Goal: Task Accomplishment & Management: Manage account settings

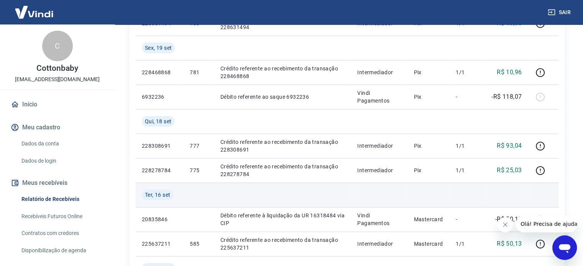
scroll to position [306, 0]
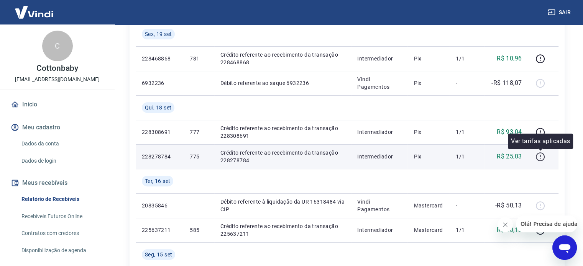
click at [545, 156] on button "button" at bounding box center [540, 157] width 12 height 12
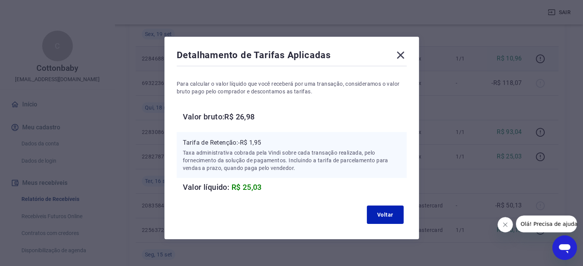
click at [406, 55] on icon at bounding box center [400, 55] width 12 height 12
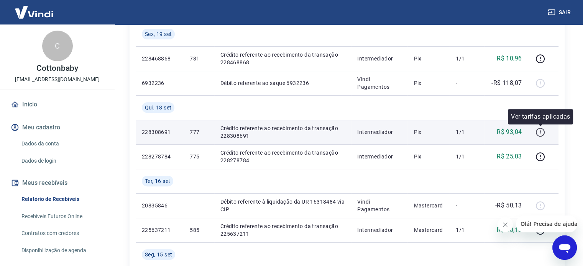
click at [541, 131] on icon "button" at bounding box center [540, 133] width 10 height 10
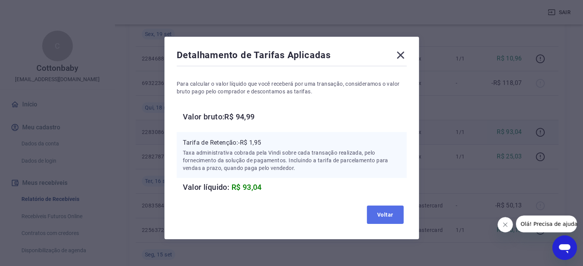
click at [385, 213] on button "Voltar" at bounding box center [385, 215] width 37 height 18
